Goal: Task Accomplishment & Management: Manage account settings

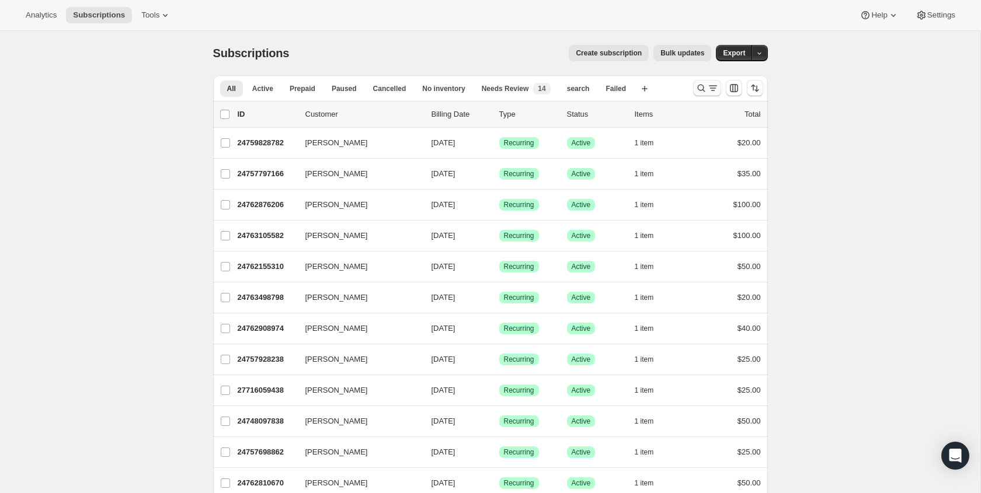
click at [699, 86] on icon "Search and filter results" at bounding box center [701, 88] width 12 height 12
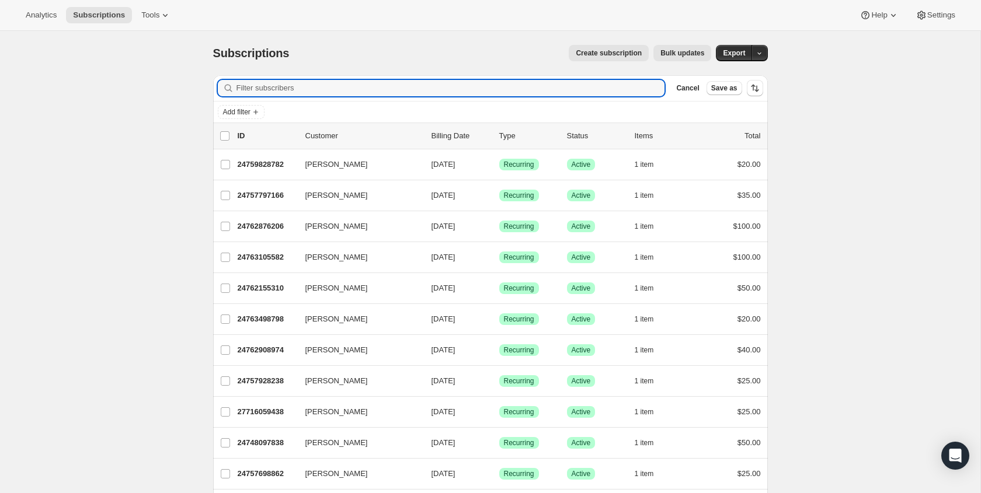
paste input "[EMAIL_ADDRESS][DOMAIN_NAME]"
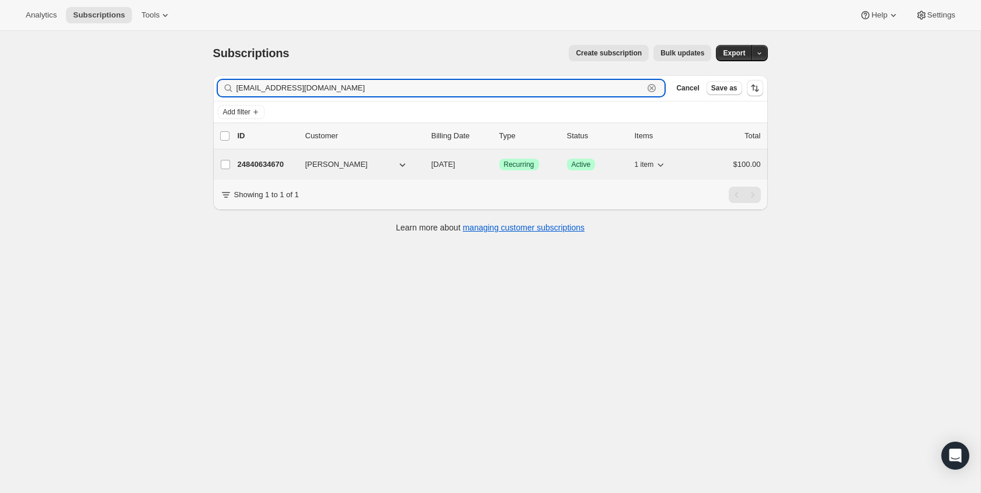
type input "[EMAIL_ADDRESS][DOMAIN_NAME]"
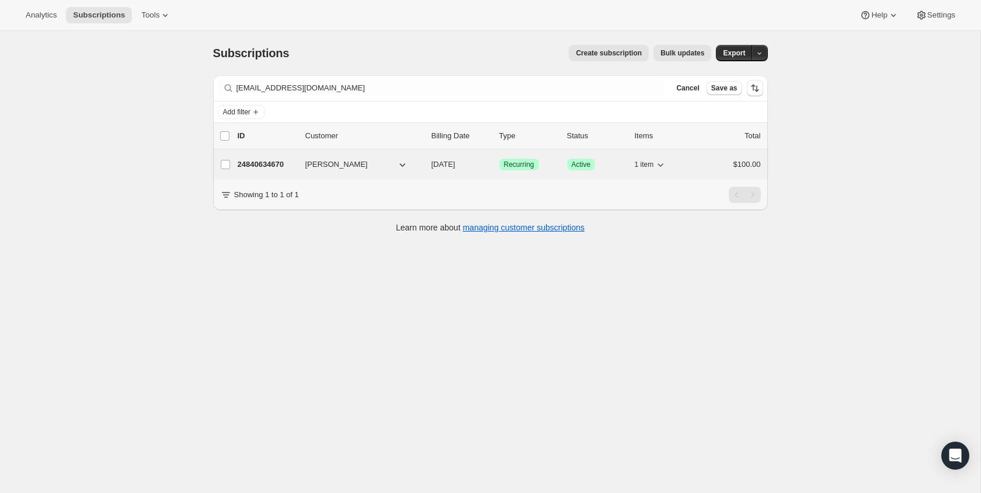
click at [336, 167] on span "[PERSON_NAME]" at bounding box center [336, 165] width 62 height 12
click at [231, 163] on label "[PERSON_NAME]" at bounding box center [225, 164] width 25 height 30
click at [230, 163] on input "[PERSON_NAME]" at bounding box center [225, 164] width 9 height 9
checkbox input "true"
click at [295, 163] on p "24840634670" at bounding box center [267, 165] width 58 height 12
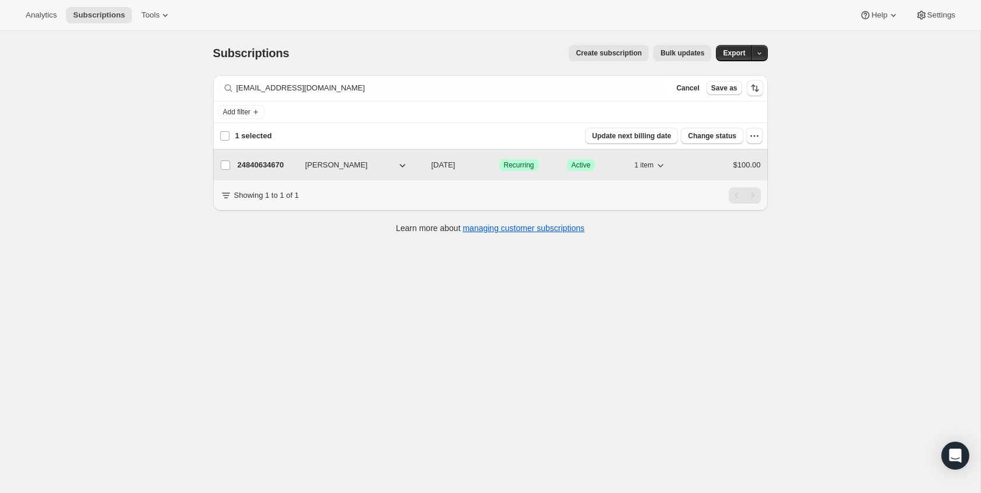
checkbox input "false"
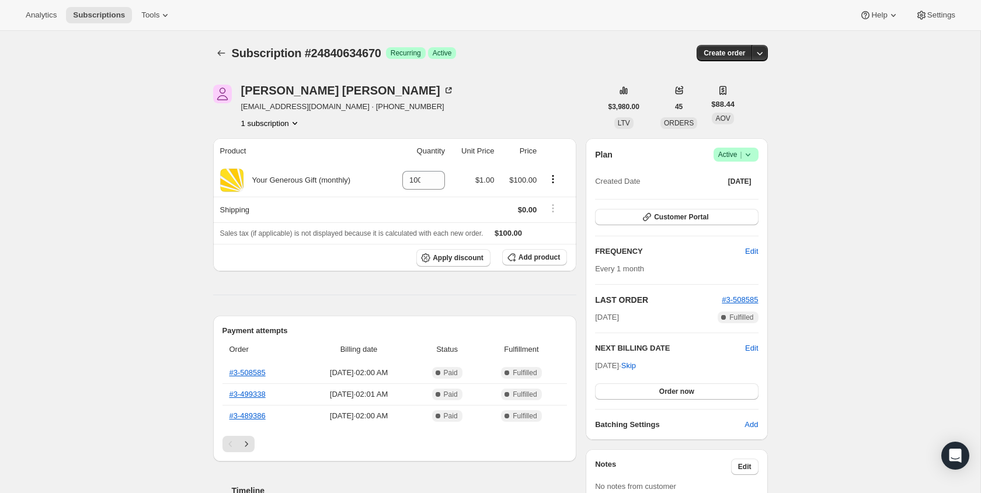
click at [731, 153] on span "Active |" at bounding box center [736, 155] width 36 height 12
click at [729, 196] on span "Cancel subscription" at bounding box center [733, 197] width 66 height 9
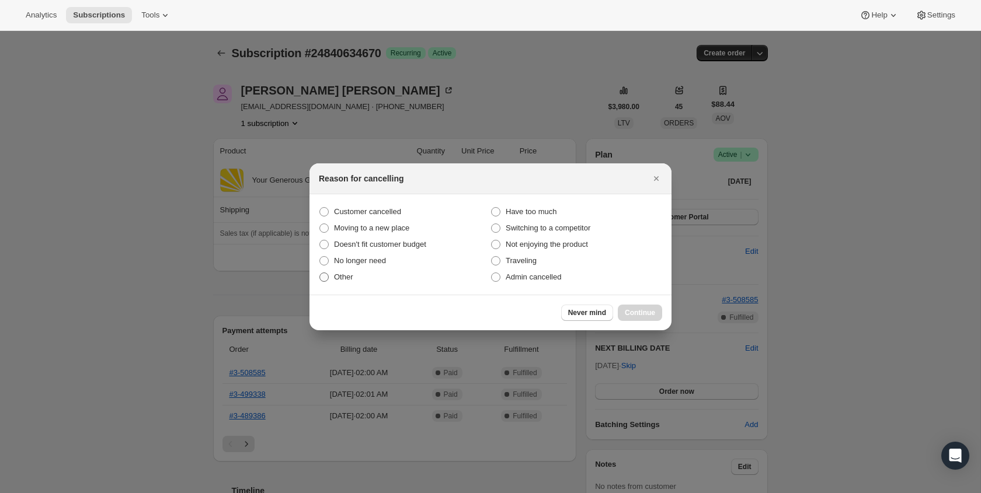
click at [345, 277] on span "Other" at bounding box center [343, 277] width 19 height 9
click at [320, 273] on input "Other" at bounding box center [319, 273] width 1 height 1
radio input "true"
click at [652, 312] on span "Continue" at bounding box center [640, 312] width 30 height 9
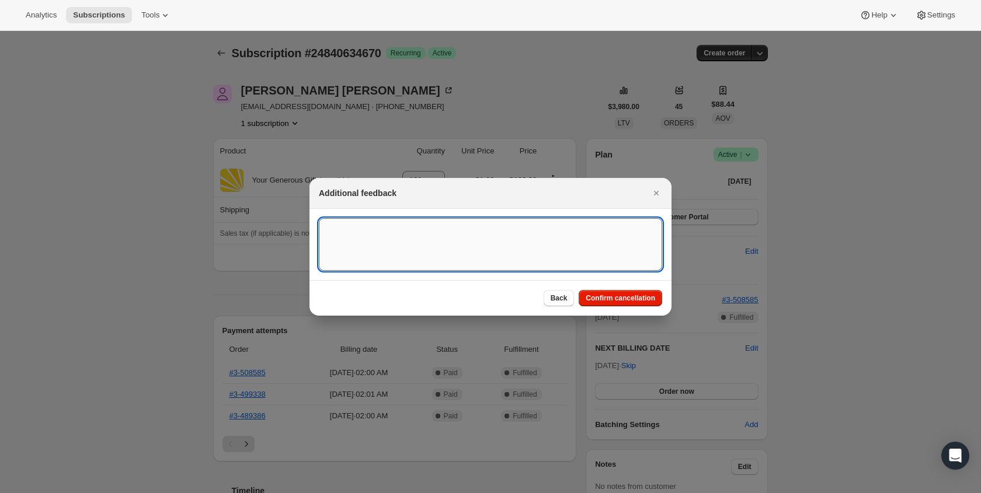
click at [471, 246] on textarea ":rc0:" at bounding box center [490, 244] width 343 height 53
drag, startPoint x: 646, startPoint y: 225, endPoint x: 315, endPoint y: 225, distance: 331.1
click at [315, 225] on section "Partner daughter said [PERSON_NAME] passed away and requested to cancel monthly…" at bounding box center [490, 244] width 362 height 71
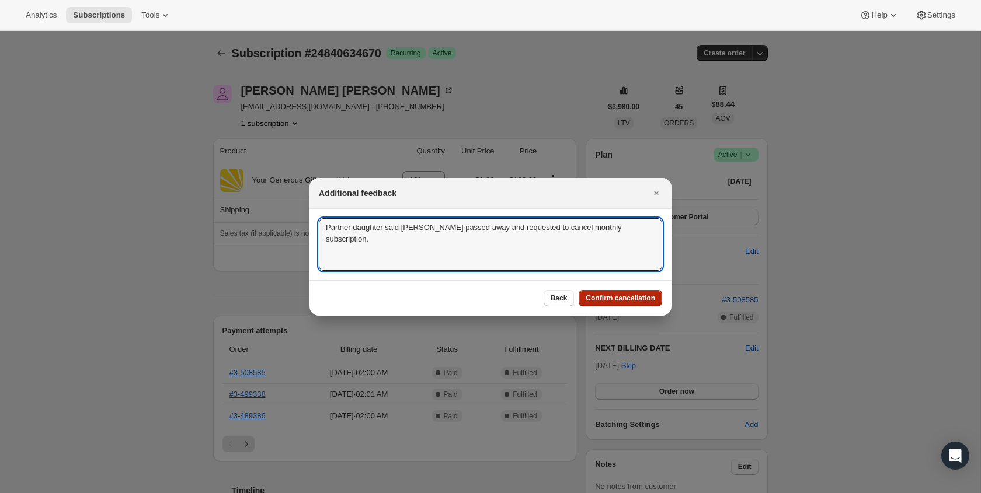
type textarea "Partner daughter said [PERSON_NAME] passed away and requested to cancel monthly…"
click at [621, 301] on span "Confirm cancellation" at bounding box center [620, 298] width 69 height 9
